Goal: Find specific page/section: Find specific page/section

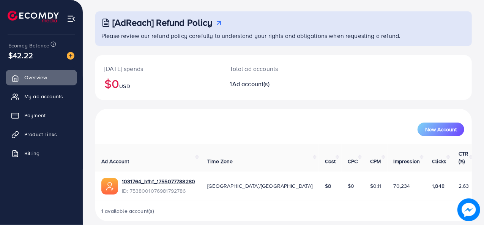
scroll to position [36, 0]
click at [60, 135] on link "Product Links" at bounding box center [41, 134] width 71 height 15
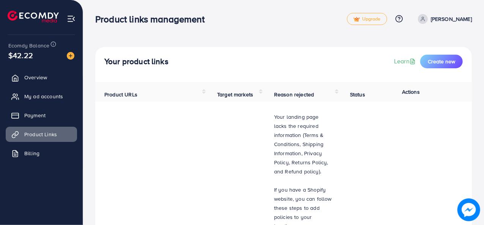
click at [124, 96] on span "Product URLs" at bounding box center [120, 95] width 33 height 8
click at [57, 96] on span "My ad accounts" at bounding box center [45, 97] width 39 height 8
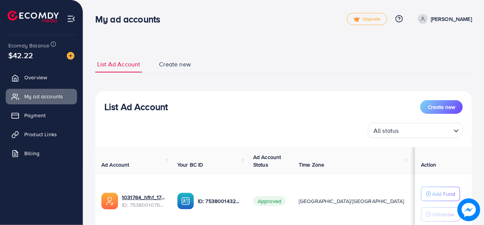
scroll to position [57, 0]
